Goal: Find specific page/section: Find specific page/section

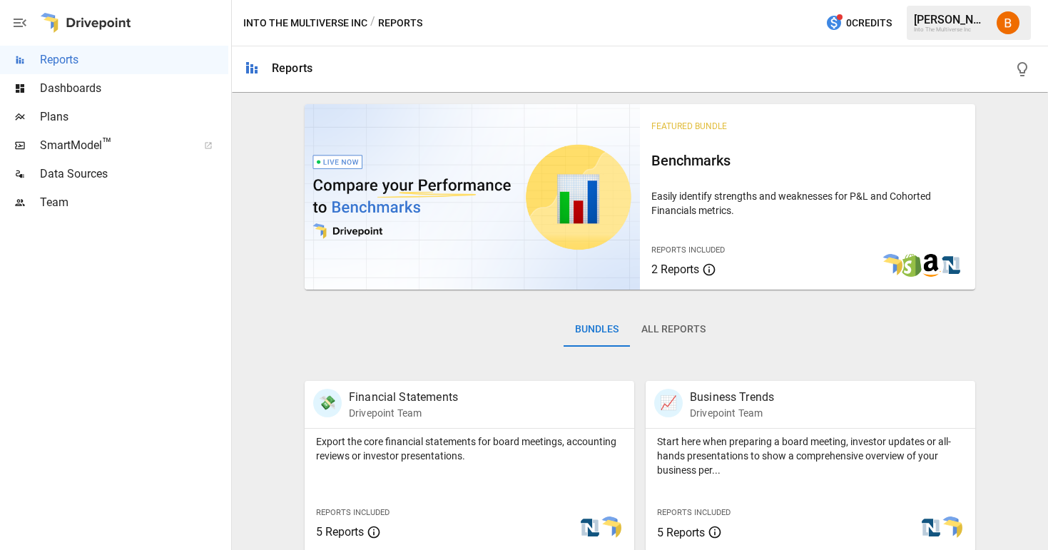
click at [72, 89] on span "Dashboards" at bounding box center [134, 88] width 188 height 17
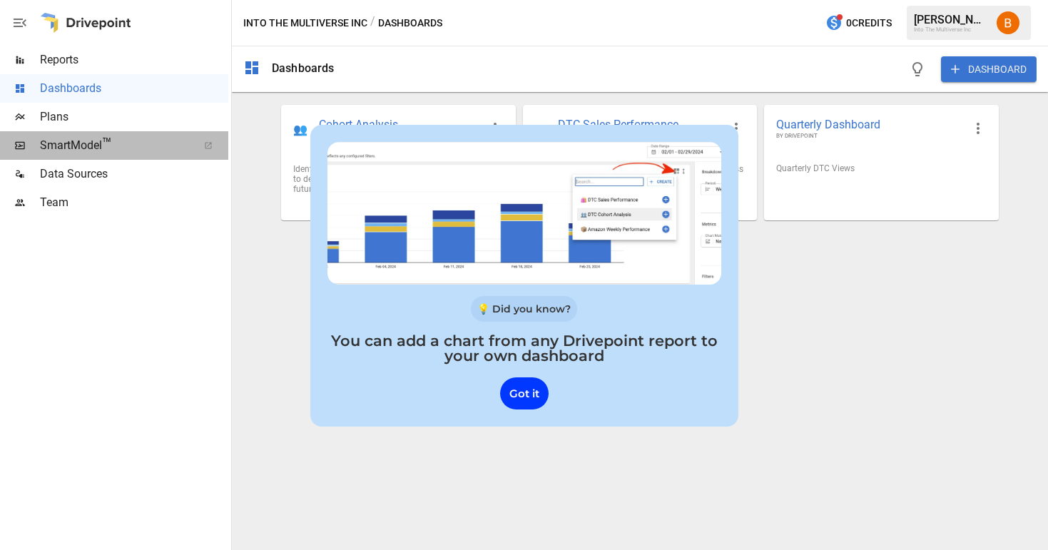
click at [124, 146] on span "SmartModel ™" at bounding box center [114, 145] width 148 height 17
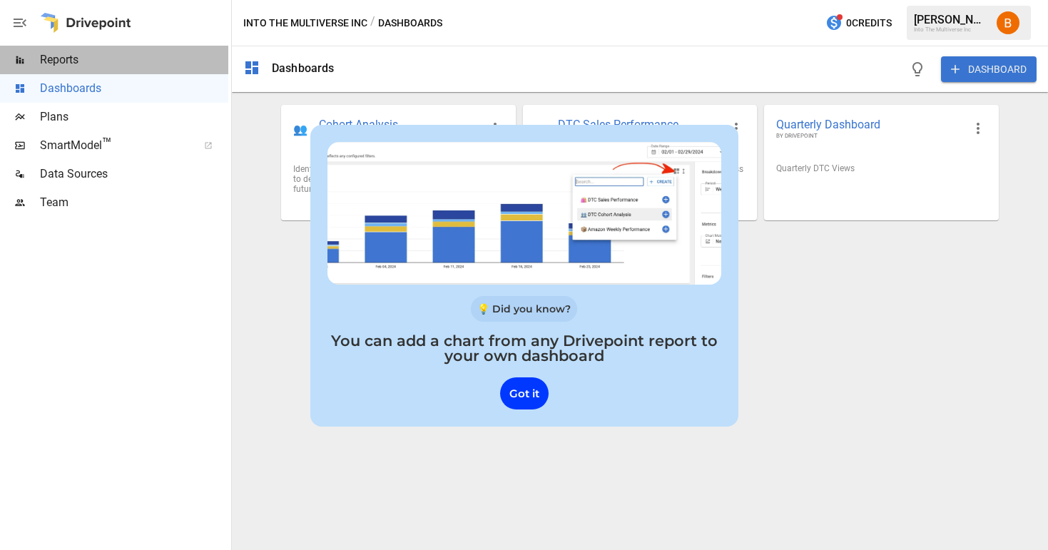
click at [122, 59] on span "Reports" at bounding box center [134, 59] width 188 height 17
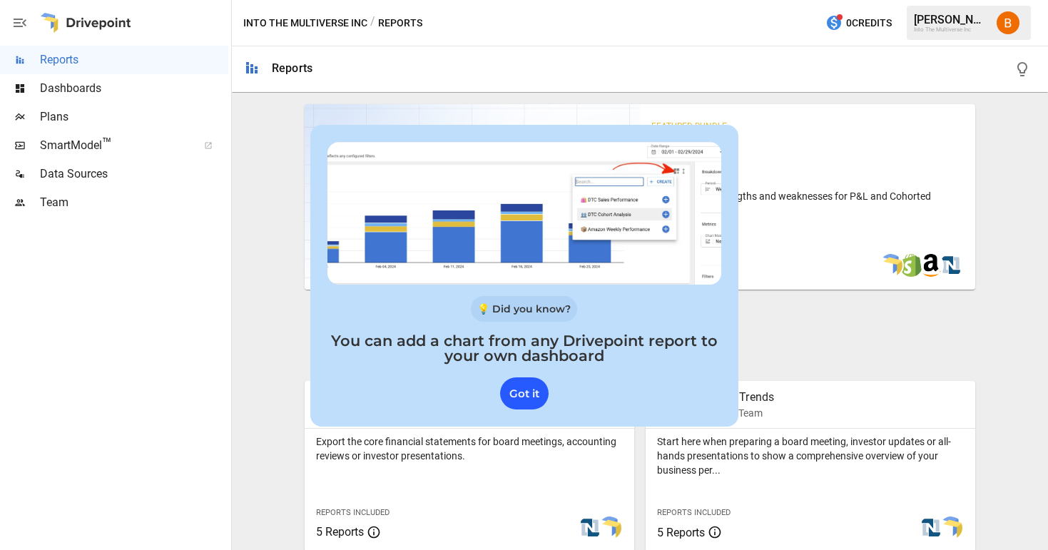
click at [527, 401] on div "Got it" at bounding box center [524, 393] width 49 height 32
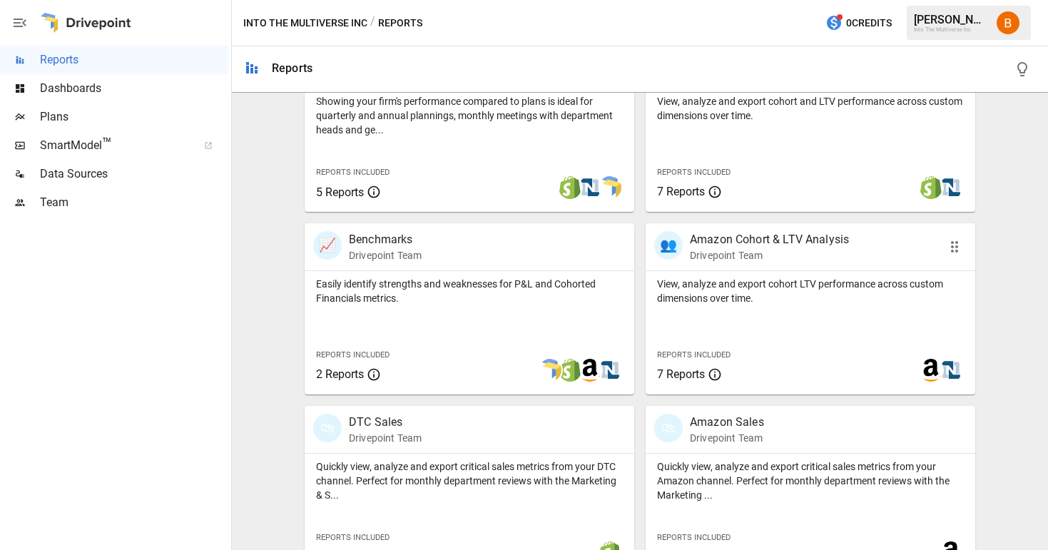
scroll to position [514, 0]
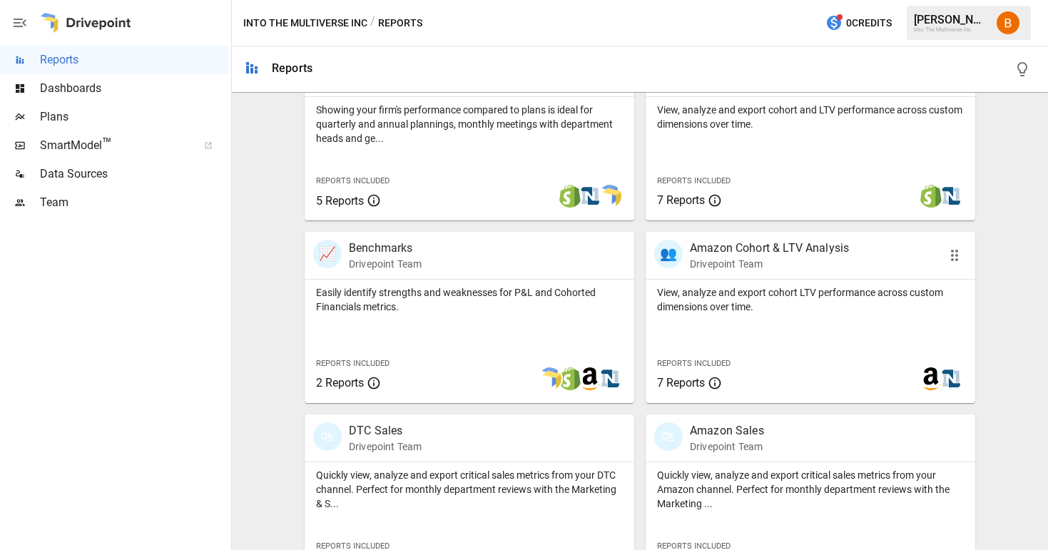
click at [735, 252] on p "Amazon Cohort & LTV Analysis" at bounding box center [769, 248] width 159 height 17
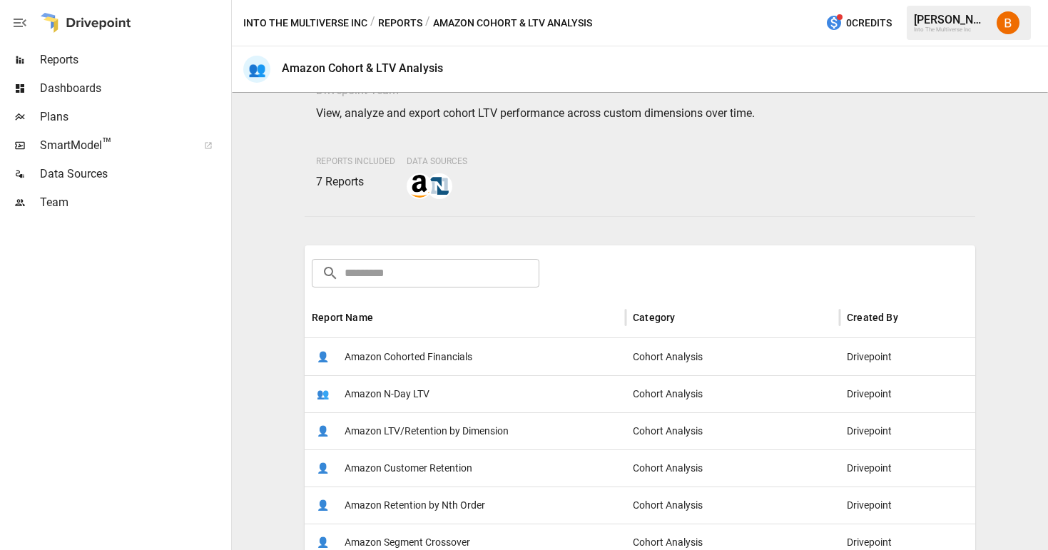
scroll to position [83, 0]
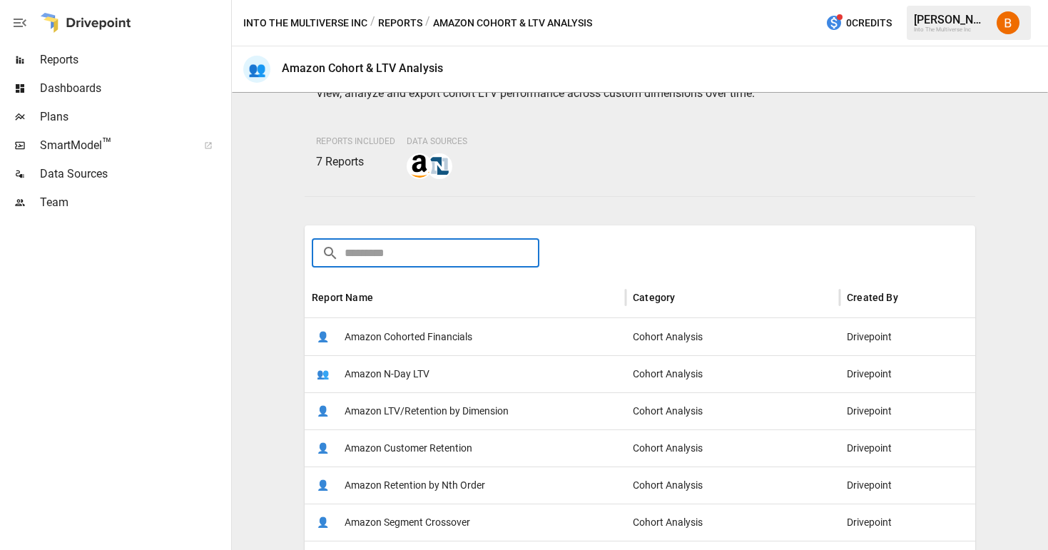
click at [476, 258] on input "text" at bounding box center [442, 253] width 195 height 29
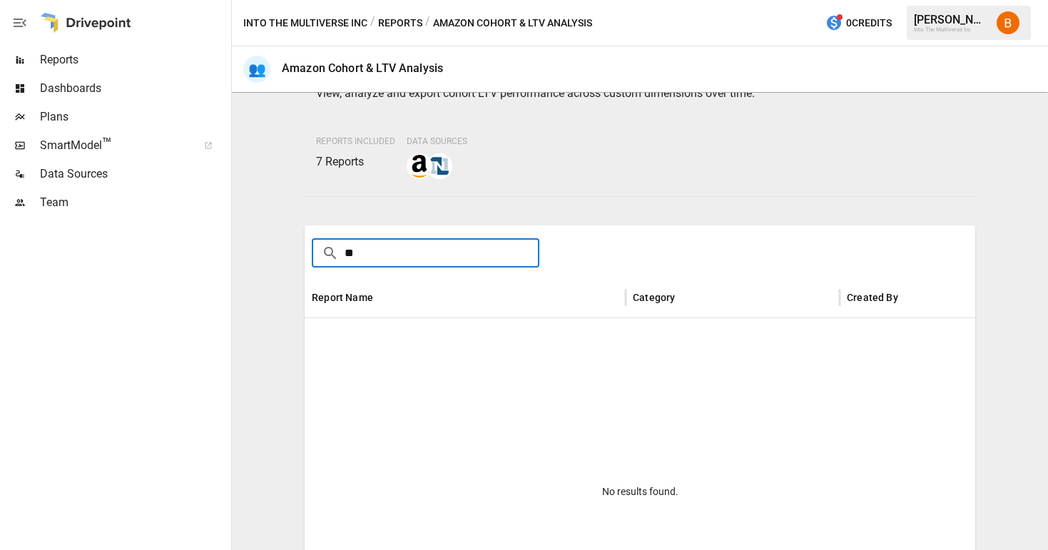
type input "*"
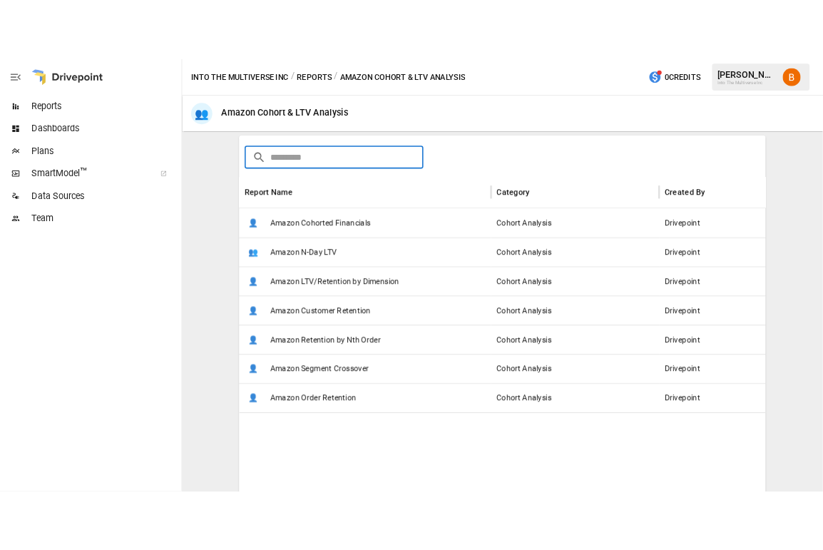
scroll to position [213, 0]
